Goal: Task Accomplishment & Management: Manage account settings

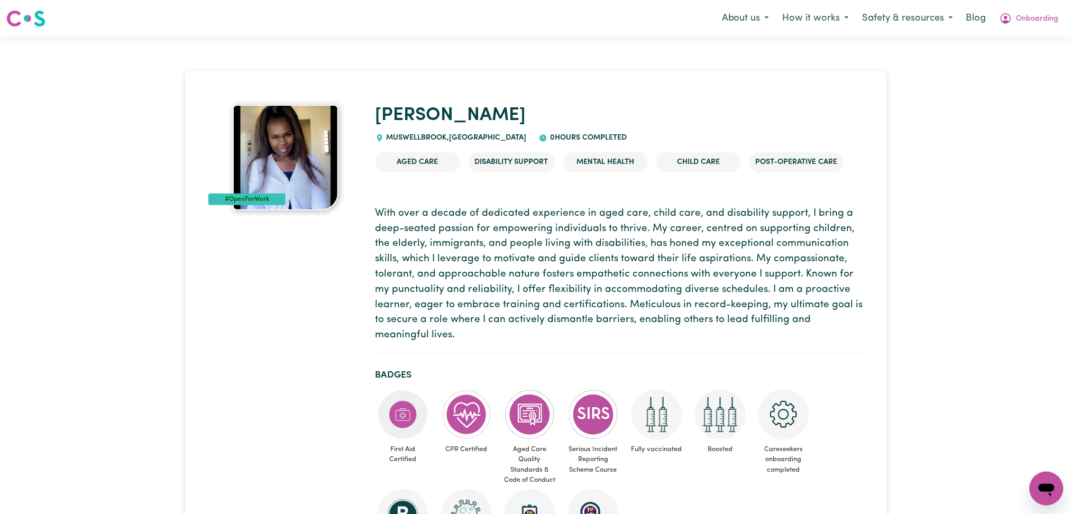
click at [411, 257] on p "With over a decade of dedicated experience in aged care, child care, and disabi…" at bounding box center [620, 274] width 488 height 137
click at [390, 135] on span "MUSWELLBROOK , New South Wales" at bounding box center [455, 138] width 143 height 8
copy div "MUSWELLBROOK , New South Wales 0 hours completed"
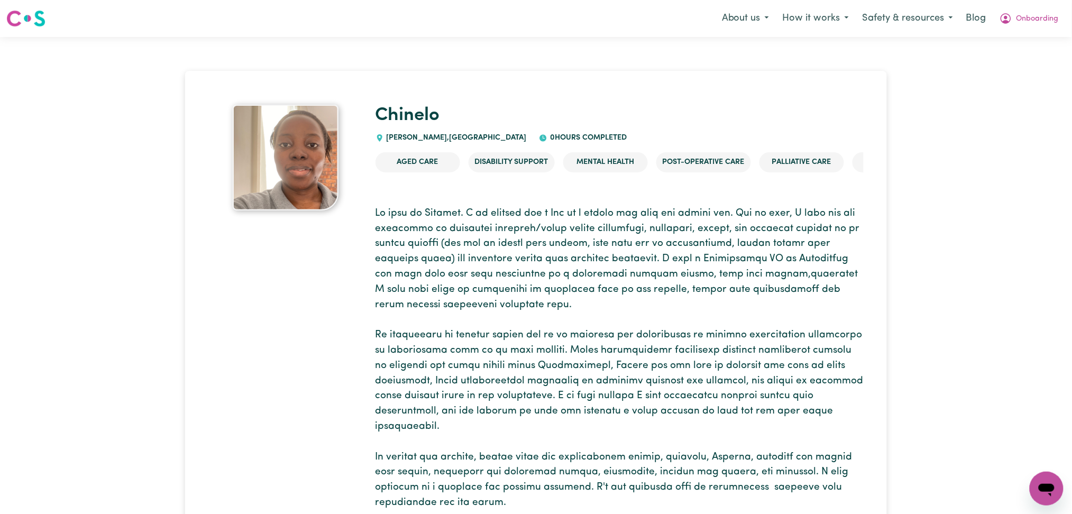
click at [461, 233] on p at bounding box center [620, 373] width 488 height 335
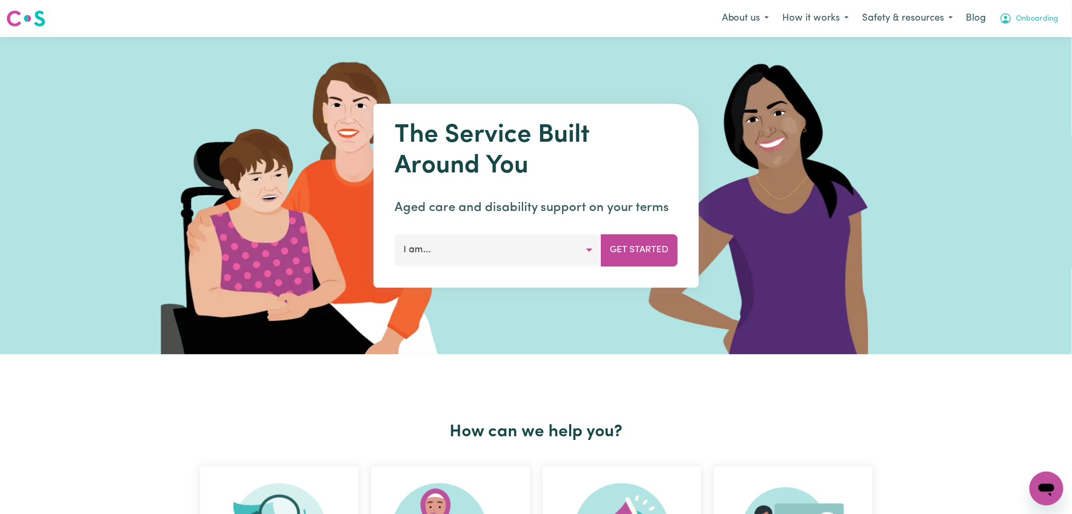
click at [1038, 17] on span "Onboarding" at bounding box center [1037, 19] width 42 height 12
click at [1021, 59] on link "Logout" at bounding box center [1024, 61] width 84 height 20
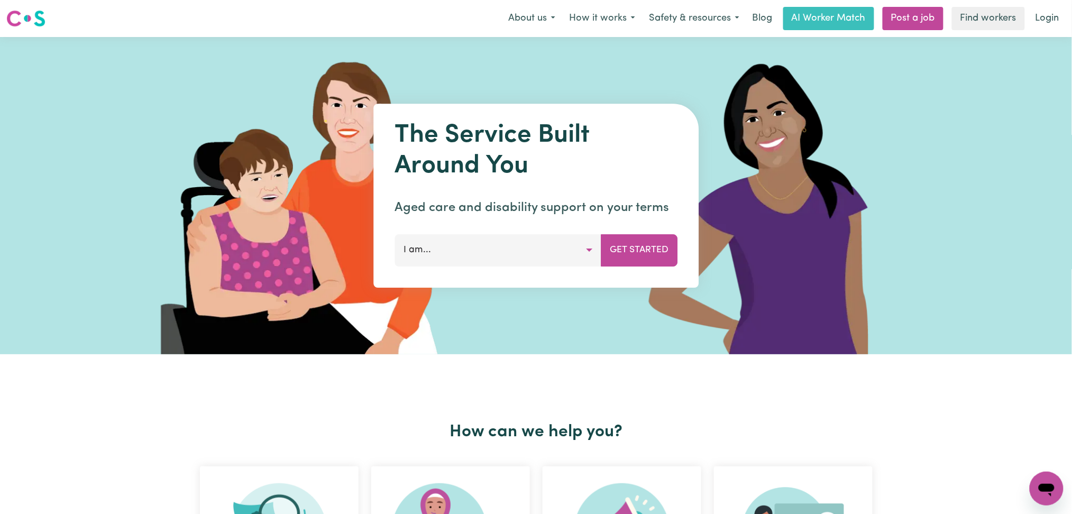
click at [1051, 17] on link "Login" at bounding box center [1047, 18] width 36 height 23
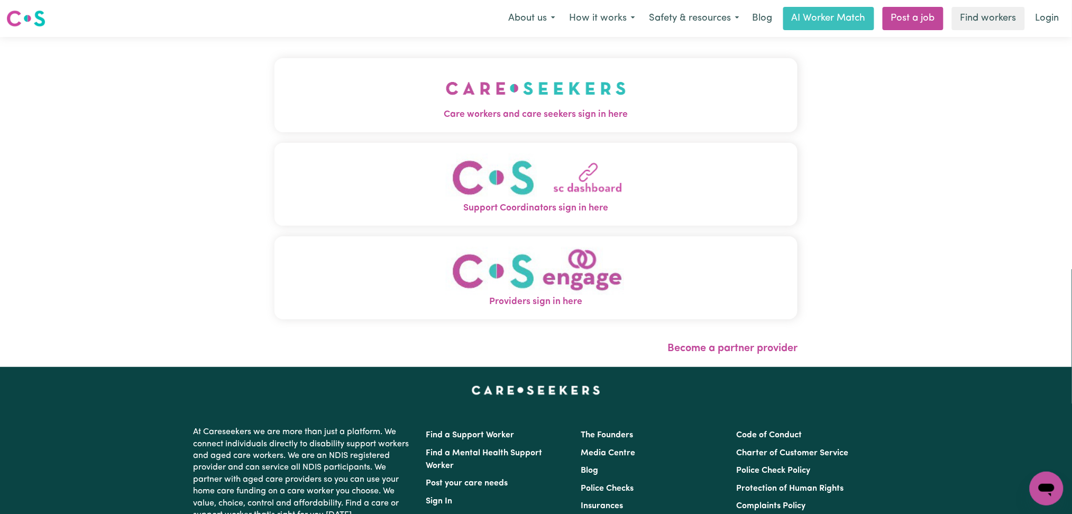
click at [468, 111] on span "Care workers and care seekers sign in here" at bounding box center [536, 115] width 524 height 14
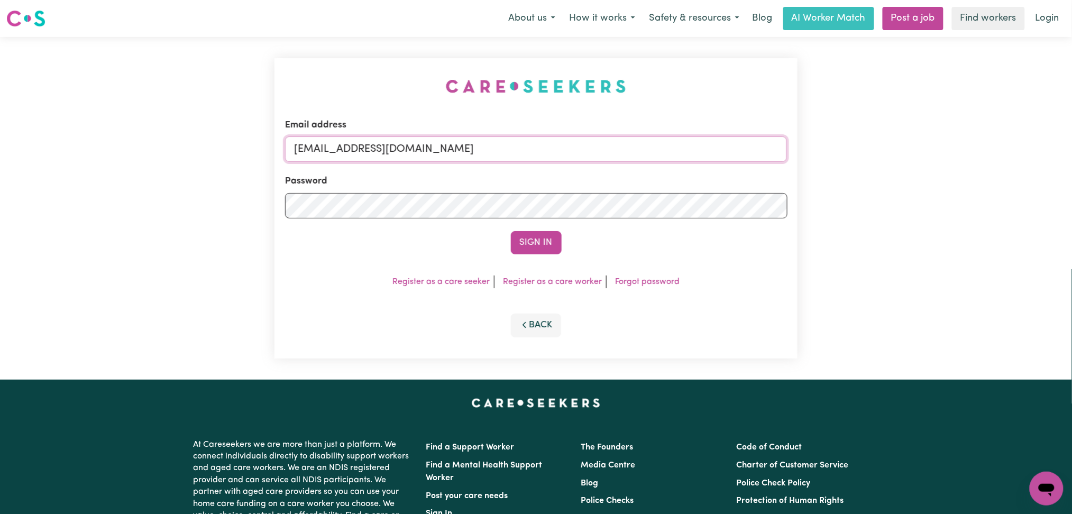
click at [487, 148] on input "onboardingcs@careseekers.com.au" at bounding box center [536, 148] width 502 height 25
drag, startPoint x: 349, startPoint y: 139, endPoint x: 627, endPoint y: 144, distance: 278.8
click at [629, 142] on input "Superuser~vishalbanga21@gmail.com" at bounding box center [536, 148] width 502 height 25
type input "Superuser~vishalbanga21@gmail.com"
click at [538, 244] on button "Sign In" at bounding box center [536, 242] width 51 height 23
